Goal: Task Accomplishment & Management: Manage account settings

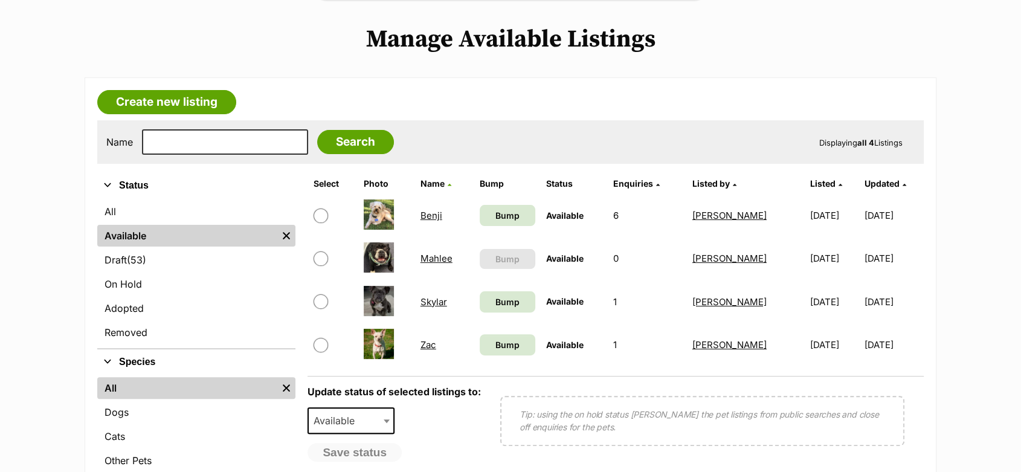
scroll to position [268, 0]
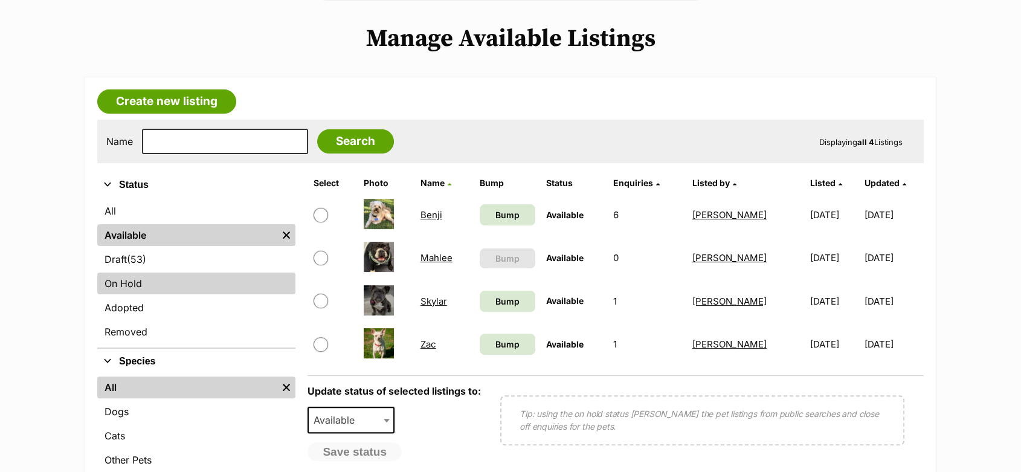
click at [114, 287] on link "On Hold" at bounding box center [196, 283] width 198 height 22
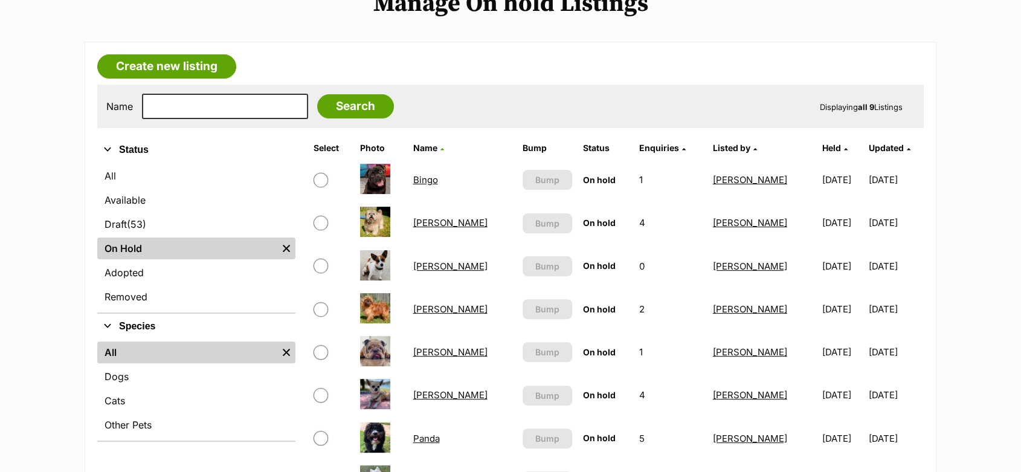
scroll to position [335, 0]
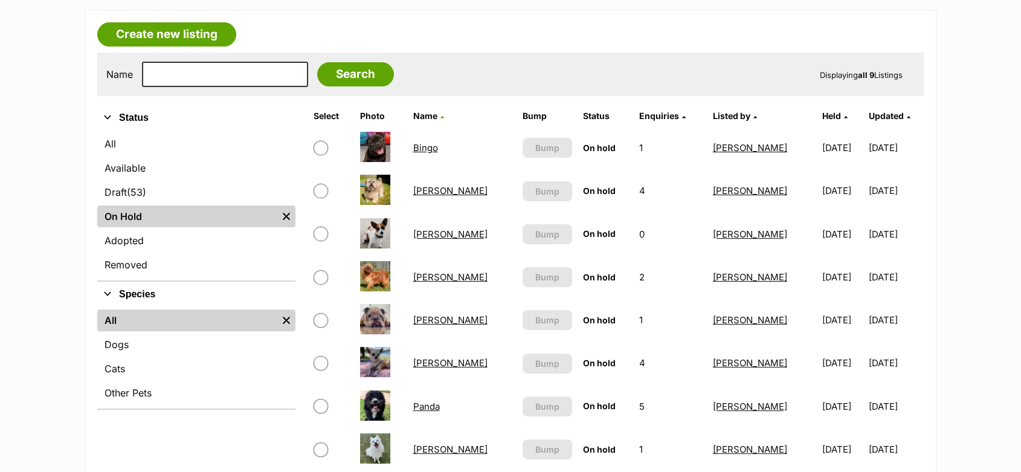
click at [439, 323] on link "[PERSON_NAME]" at bounding box center [450, 319] width 74 height 11
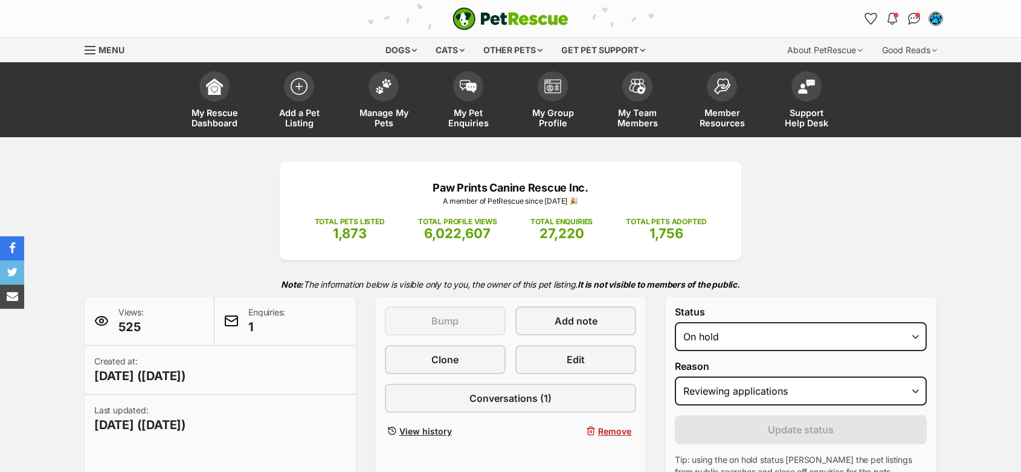
select select "reviewing_applications"
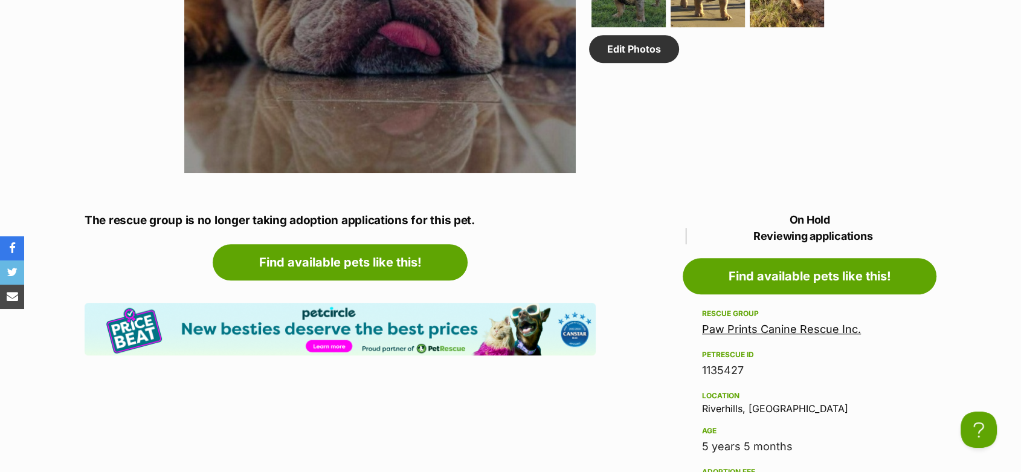
scroll to position [671, 0]
